Goal: Task Accomplishment & Management: Manage account settings

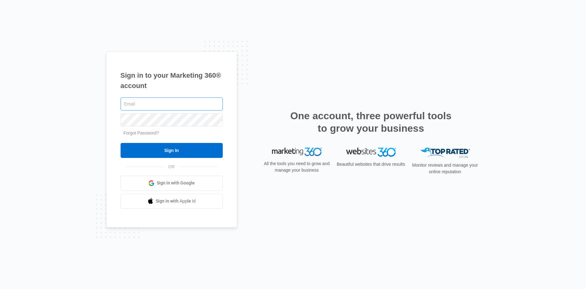
click at [185, 107] on input "text" at bounding box center [172, 103] width 102 height 13
type input "[EMAIL_ADDRESS][PERSON_NAME][DOMAIN_NAME]"
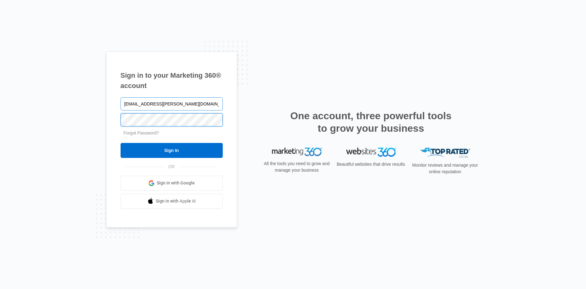
click at [121, 143] on input "Sign In" at bounding box center [172, 150] width 102 height 15
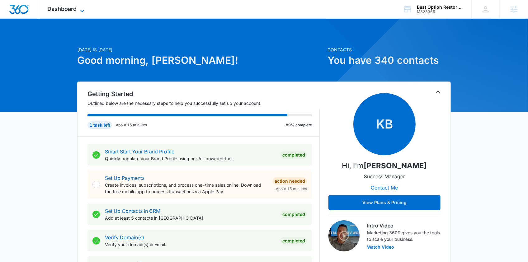
click at [82, 11] on icon at bounding box center [82, 10] width 7 height 7
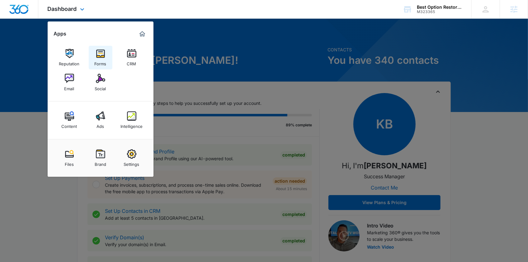
click at [100, 58] on div "Forms" at bounding box center [101, 62] width 12 height 8
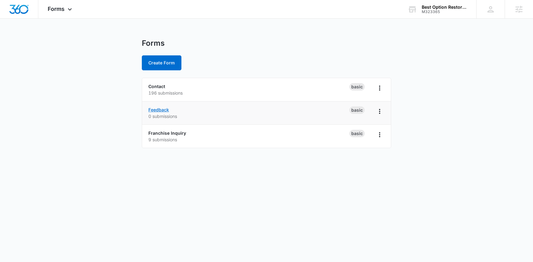
click at [160, 110] on link "Feedback" at bounding box center [158, 109] width 21 height 5
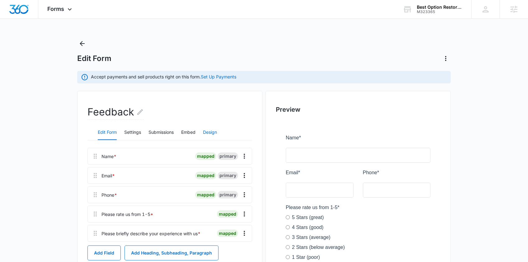
click at [210, 135] on button "Design" at bounding box center [210, 132] width 14 height 15
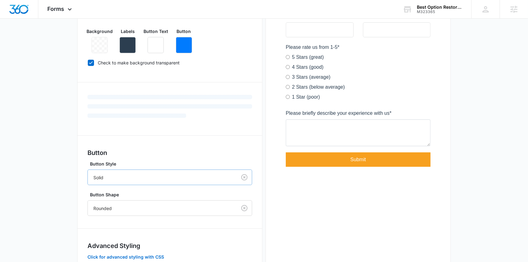
scroll to position [203, 0]
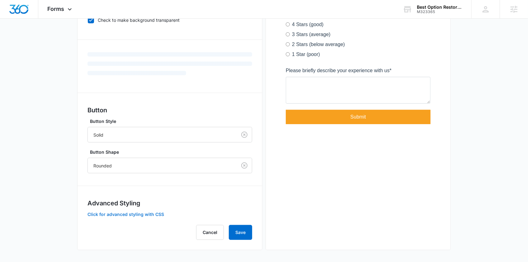
click at [142, 213] on button "Click for advanced styling with CSS" at bounding box center [126, 214] width 77 height 4
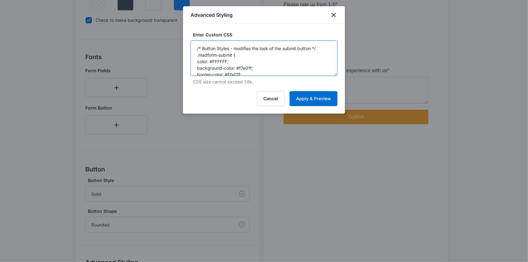
click at [246, 70] on textarea "/* Button Styles - modifies the look of the submit button */ .madform-submit { …" at bounding box center [264, 59] width 147 height 36
click at [308, 96] on button "Apply & Preview" at bounding box center [314, 98] width 48 height 15
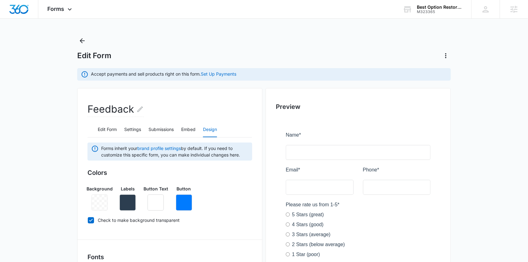
scroll to position [0, 0]
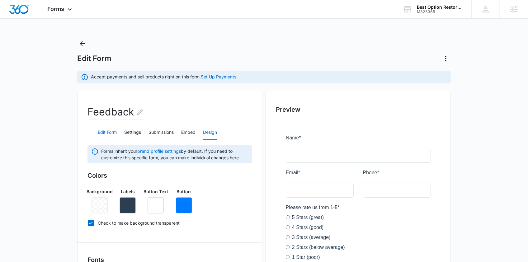
click at [111, 134] on button "Edit Form" at bounding box center [107, 132] width 19 height 15
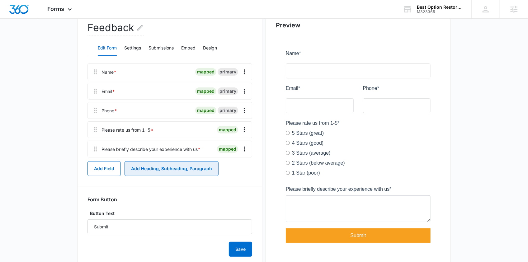
scroll to position [107, 0]
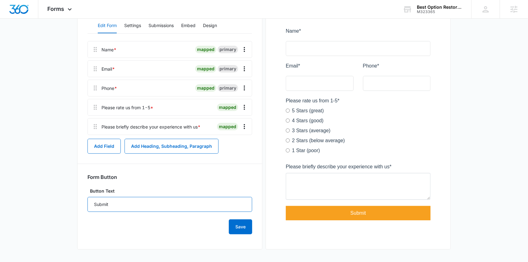
click at [126, 204] on input "Submit" at bounding box center [170, 204] width 165 height 15
type input "SUBMIT FEEDBACK"
click at [232, 228] on button "Save" at bounding box center [240, 227] width 23 height 15
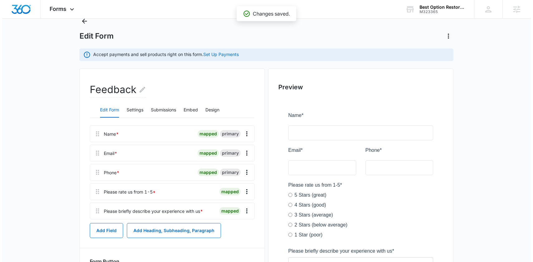
scroll to position [0, 0]
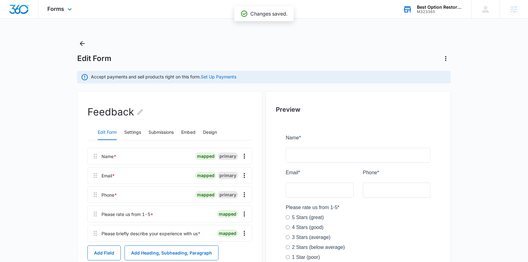
click at [440, 10] on div "M323365" at bounding box center [439, 12] width 45 height 4
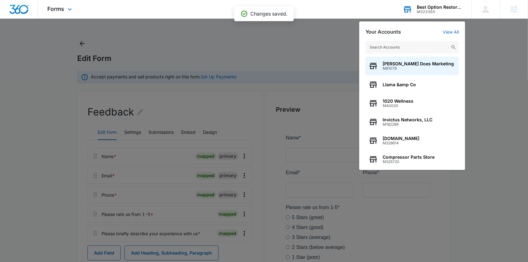
click at [401, 48] on input "text" at bounding box center [412, 47] width 93 height 12
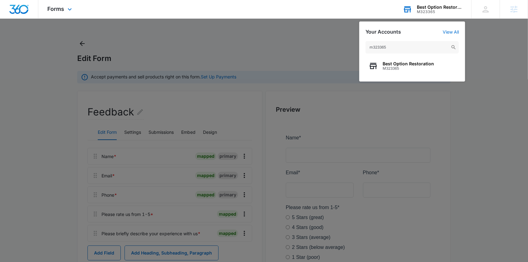
click at [402, 48] on input "m323365" at bounding box center [412, 47] width 93 height 12
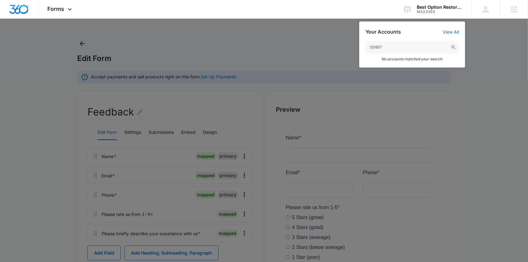
drag, startPoint x: 378, startPoint y: 49, endPoint x: 336, endPoint y: 45, distance: 41.9
click at [336, 19] on nav "Forms Apps Reputation Forms CRM Email Social Content Ads Intelligence Files Bra…" at bounding box center [264, 9] width 528 height 19
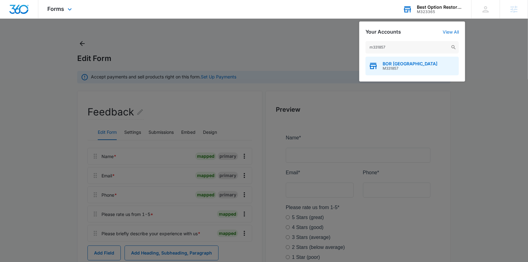
type input "m331857"
click at [390, 64] on span "BOR [GEOGRAPHIC_DATA]" at bounding box center [410, 63] width 55 height 5
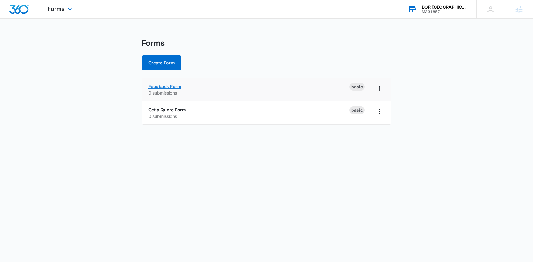
click at [175, 84] on link "Feedback Form" at bounding box center [164, 86] width 33 height 5
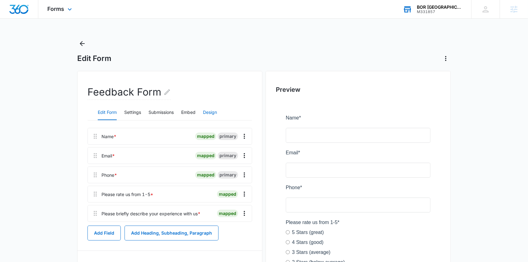
click at [214, 116] on button "Design" at bounding box center [210, 112] width 14 height 15
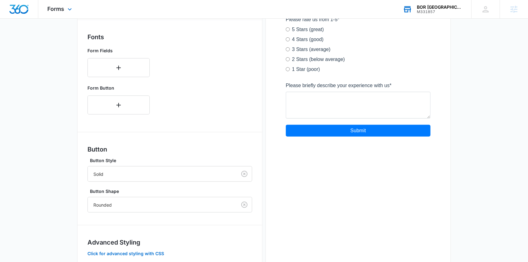
scroll to position [243, 0]
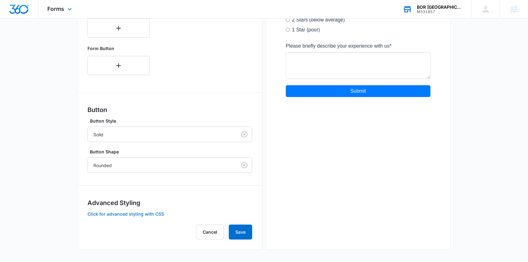
click at [112, 216] on button "Click for advanced styling with CSS" at bounding box center [126, 214] width 77 height 4
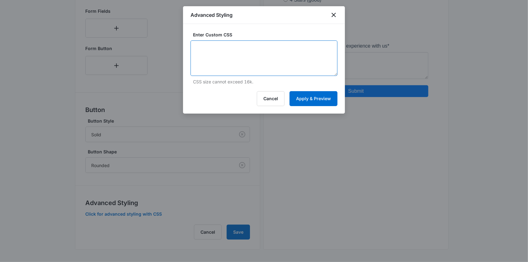
click at [231, 65] on textarea at bounding box center [264, 59] width 147 height 36
paste textarea "/* Button Styles - modifies the look of the submit button */ .madform-submit { …"
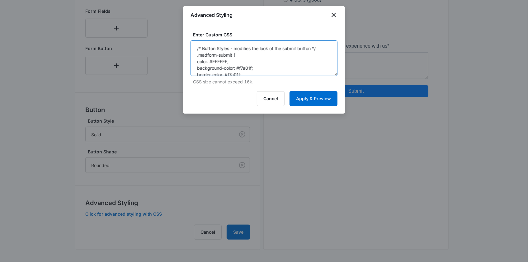
scroll to position [87, 0]
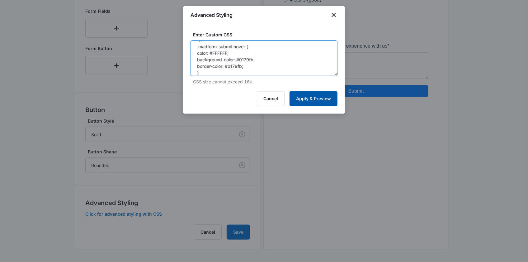
type textarea "/* Button Styles - modifies the look of the submit button */ .madform-submit { …"
click at [318, 93] on button "Apply & Preview" at bounding box center [314, 98] width 48 height 15
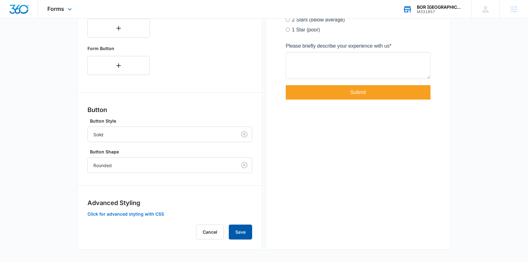
click at [244, 231] on button "Save" at bounding box center [240, 232] width 23 height 15
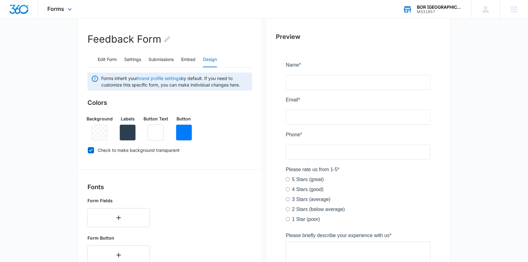
scroll to position [0, 0]
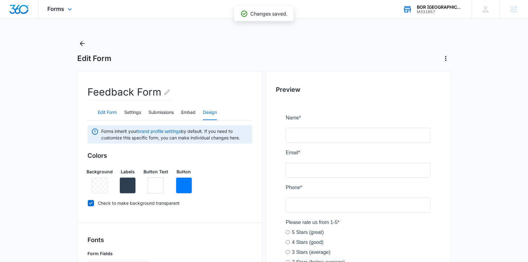
click at [115, 110] on button "Edit Form" at bounding box center [107, 112] width 19 height 15
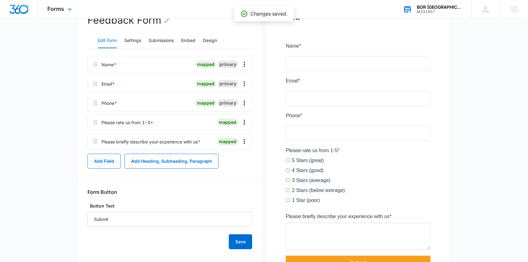
scroll to position [76, 0]
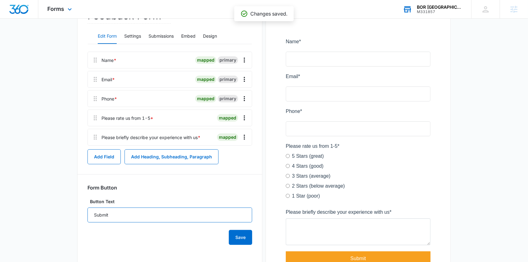
click at [124, 219] on input "Submit" at bounding box center [170, 215] width 165 height 15
type input "SUBMIT FEEDBACK"
click at [225, 236] on div "Save" at bounding box center [170, 234] width 165 height 22
click at [244, 80] on icon "Overflow Menu" at bounding box center [244, 79] width 7 height 7
click at [231, 95] on div "Edit" at bounding box center [227, 97] width 13 height 4
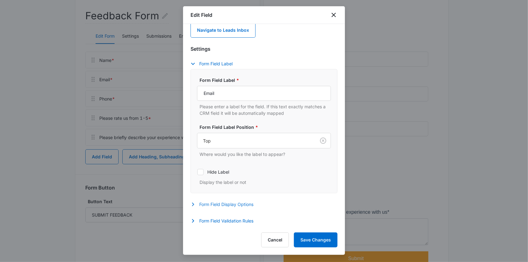
click at [224, 207] on button "Form Field Display Options" at bounding box center [225, 204] width 69 height 7
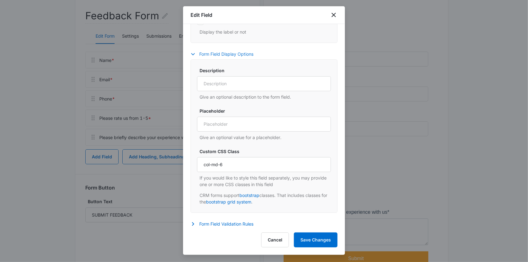
scroll to position [184, 0]
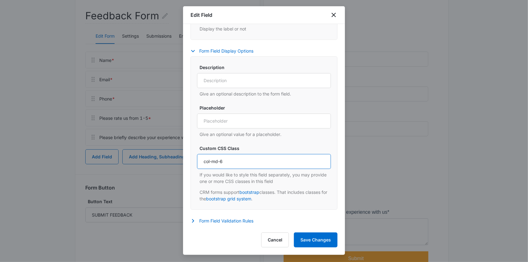
drag, startPoint x: 227, startPoint y: 165, endPoint x: 212, endPoint y: 161, distance: 15.1
click at [212, 161] on input "col-md-6" at bounding box center [264, 161] width 134 height 15
type input "col-6"
click at [315, 236] on button "Save Changes" at bounding box center [316, 240] width 44 height 15
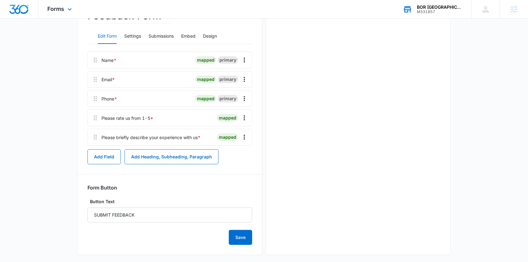
scroll to position [0, 0]
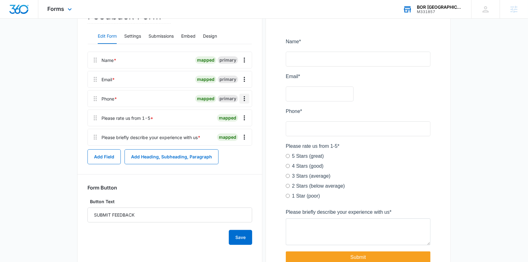
click at [246, 98] on icon "Overflow Menu" at bounding box center [244, 98] width 7 height 7
click at [232, 115] on div "Edit" at bounding box center [227, 116] width 13 height 4
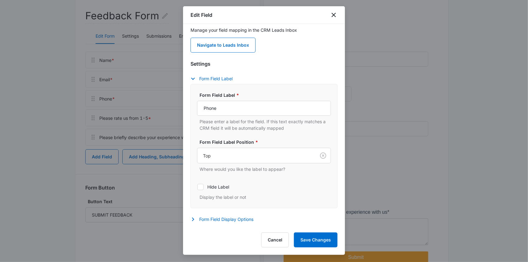
scroll to position [30, 0]
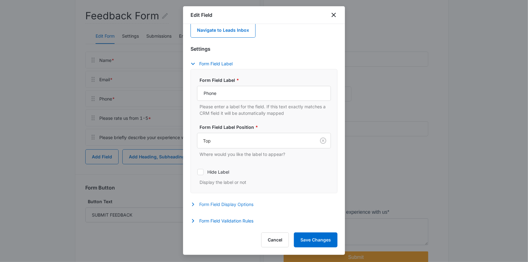
click at [232, 200] on div "Settings Form Field Label Form Field Label * Phone Please enter a label for the…" at bounding box center [264, 135] width 147 height 181
click at [232, 206] on button "Form Field Display Options" at bounding box center [225, 204] width 69 height 7
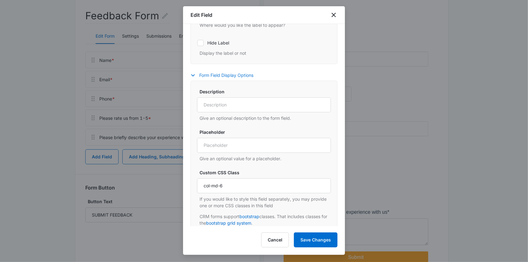
scroll to position [184, 0]
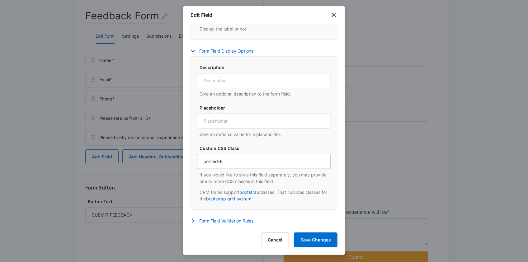
drag, startPoint x: 220, startPoint y: 161, endPoint x: 212, endPoint y: 161, distance: 8.7
click at [212, 161] on input "col-md-6" at bounding box center [264, 161] width 134 height 15
type input "col-6"
click at [318, 241] on button "Save Changes" at bounding box center [316, 240] width 44 height 15
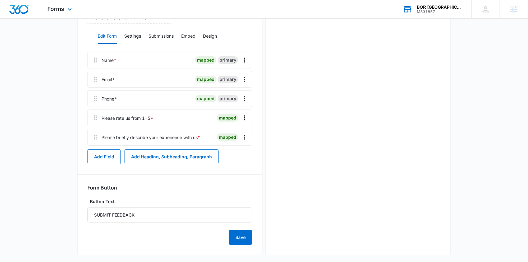
scroll to position [0, 0]
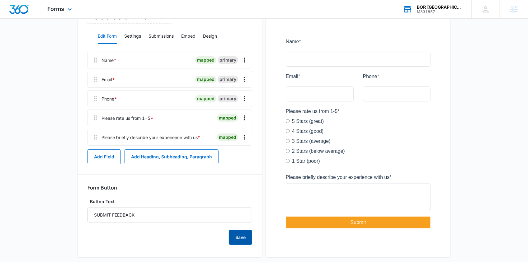
click at [246, 242] on button "Save" at bounding box center [240, 237] width 23 height 15
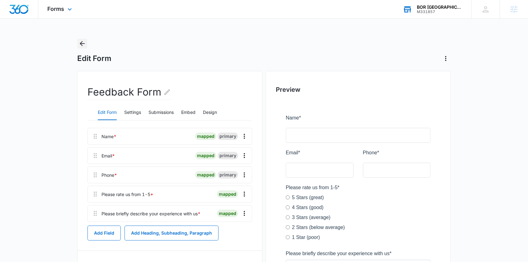
click at [85, 47] on icon "Back" at bounding box center [82, 43] width 7 height 7
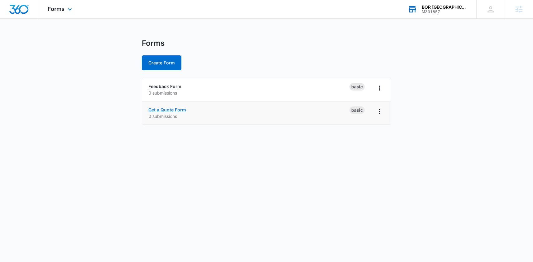
click at [169, 108] on link "Get a Quote Form" at bounding box center [167, 109] width 38 height 5
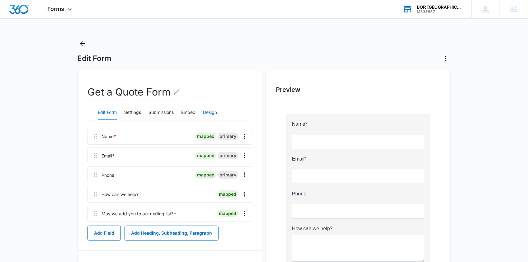
click at [215, 114] on button "Design" at bounding box center [210, 112] width 14 height 15
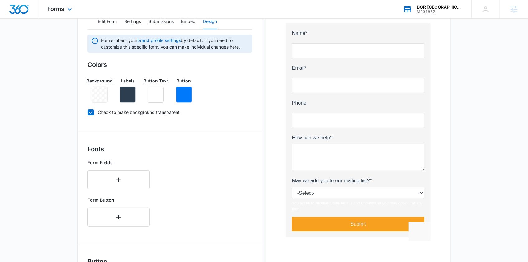
scroll to position [243, 0]
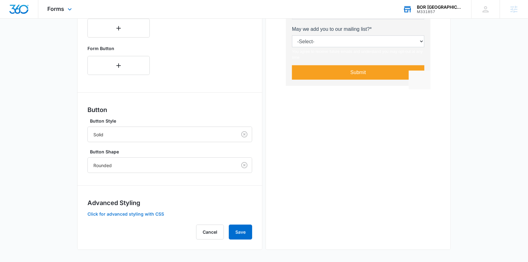
click at [117, 214] on button "Click for advanced styling with CSS" at bounding box center [126, 214] width 77 height 4
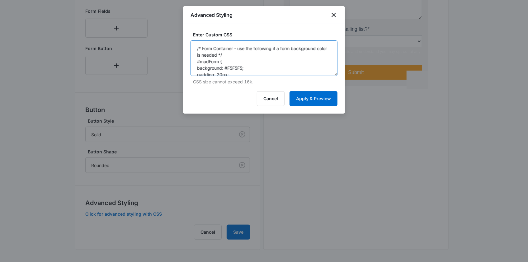
click at [224, 59] on textarea "/* Form Container - use the following if a form background color is needed */ #…" at bounding box center [264, 59] width 147 height 36
paste textarea "Button Styles - modifies the look of the submit button */ .madform-submit { col…"
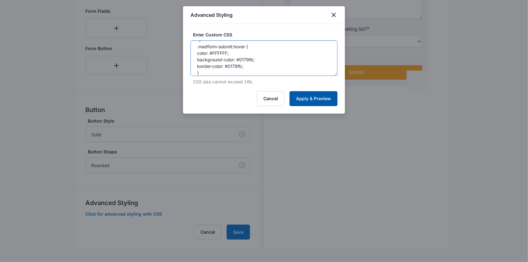
type textarea "/* Button Styles - modifies the look of the submit button */ .madform-submit { …"
click at [306, 99] on button "Apply & Preview" at bounding box center [314, 98] width 48 height 15
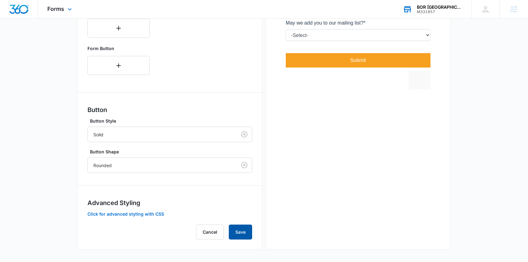
click at [242, 233] on button "Save" at bounding box center [240, 232] width 23 height 15
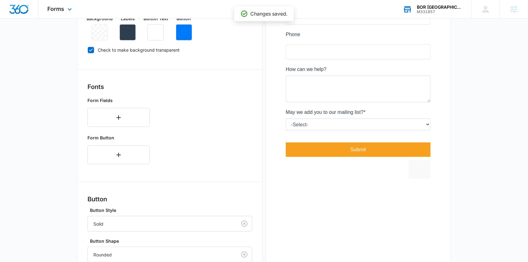
scroll to position [0, 0]
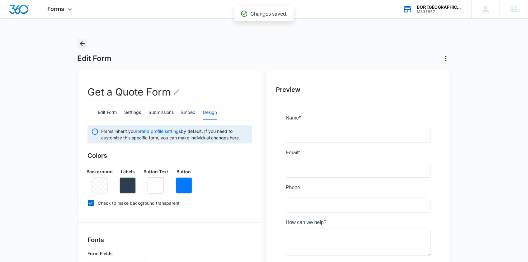
click at [79, 44] on icon "Back" at bounding box center [82, 43] width 7 height 7
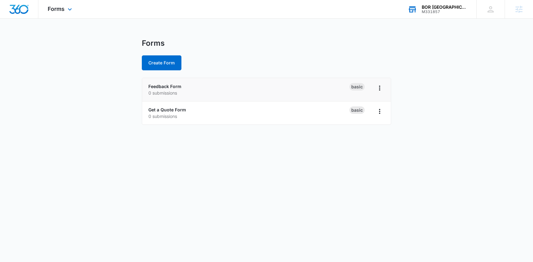
click at [159, 83] on div "Feedback Form 0 submissions" at bounding box center [248, 89] width 201 height 13
click at [173, 86] on link "Feedback Form" at bounding box center [164, 86] width 33 height 5
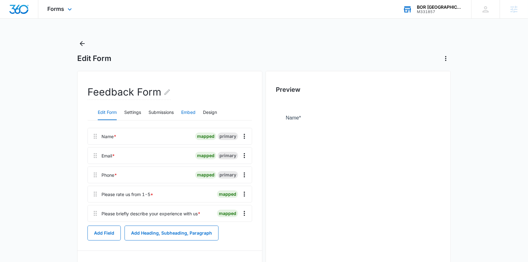
click at [193, 112] on button "Embed" at bounding box center [188, 112] width 14 height 15
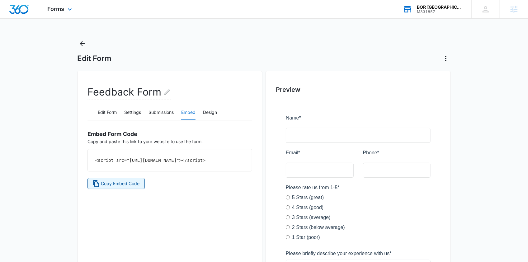
click at [134, 187] on span "Copy Embed Code" at bounding box center [120, 183] width 39 height 7
